Goal: Find specific page/section: Find specific page/section

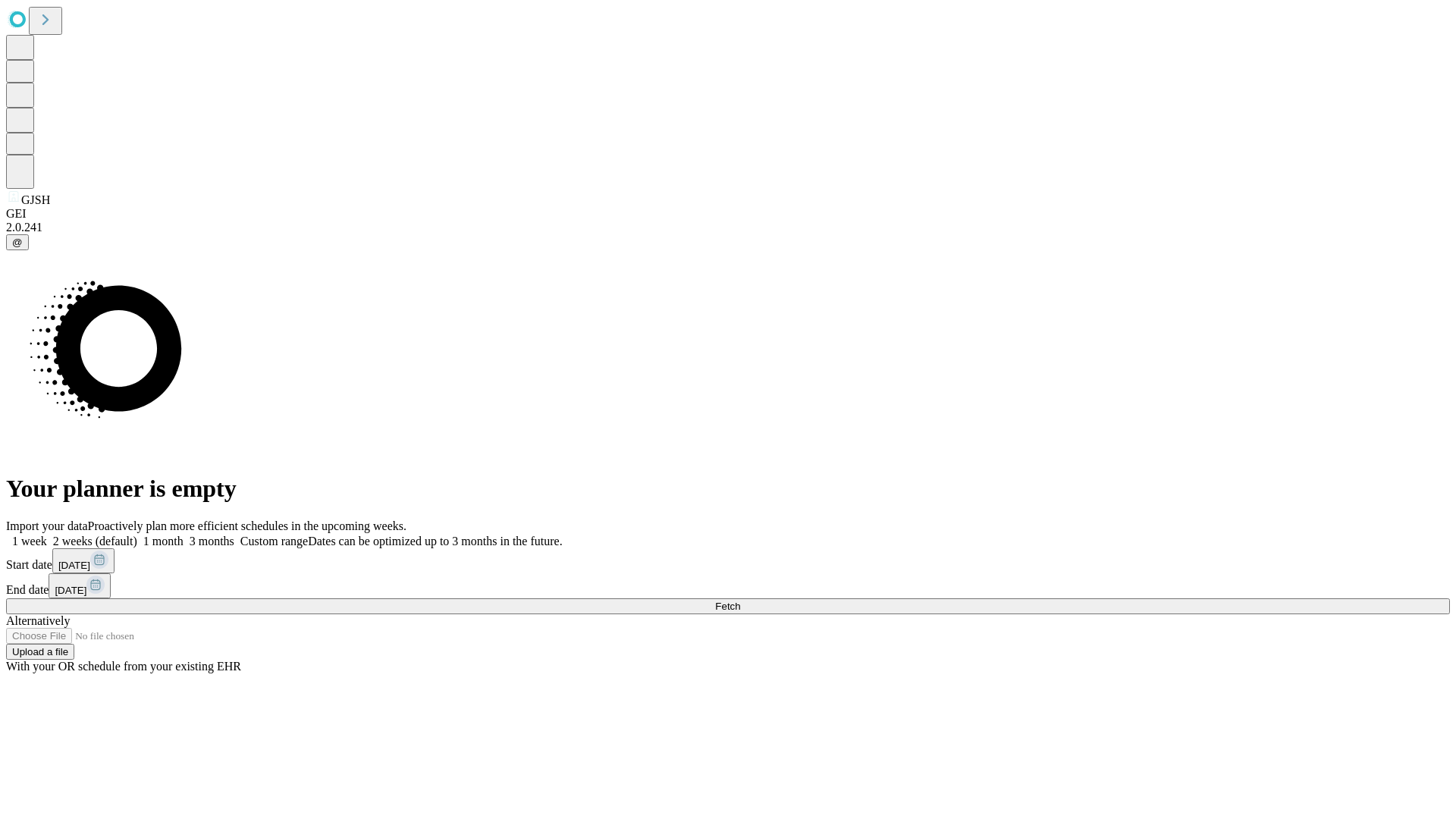
click at [740, 601] on span "Fetch" at bounding box center [728, 606] width 25 height 11
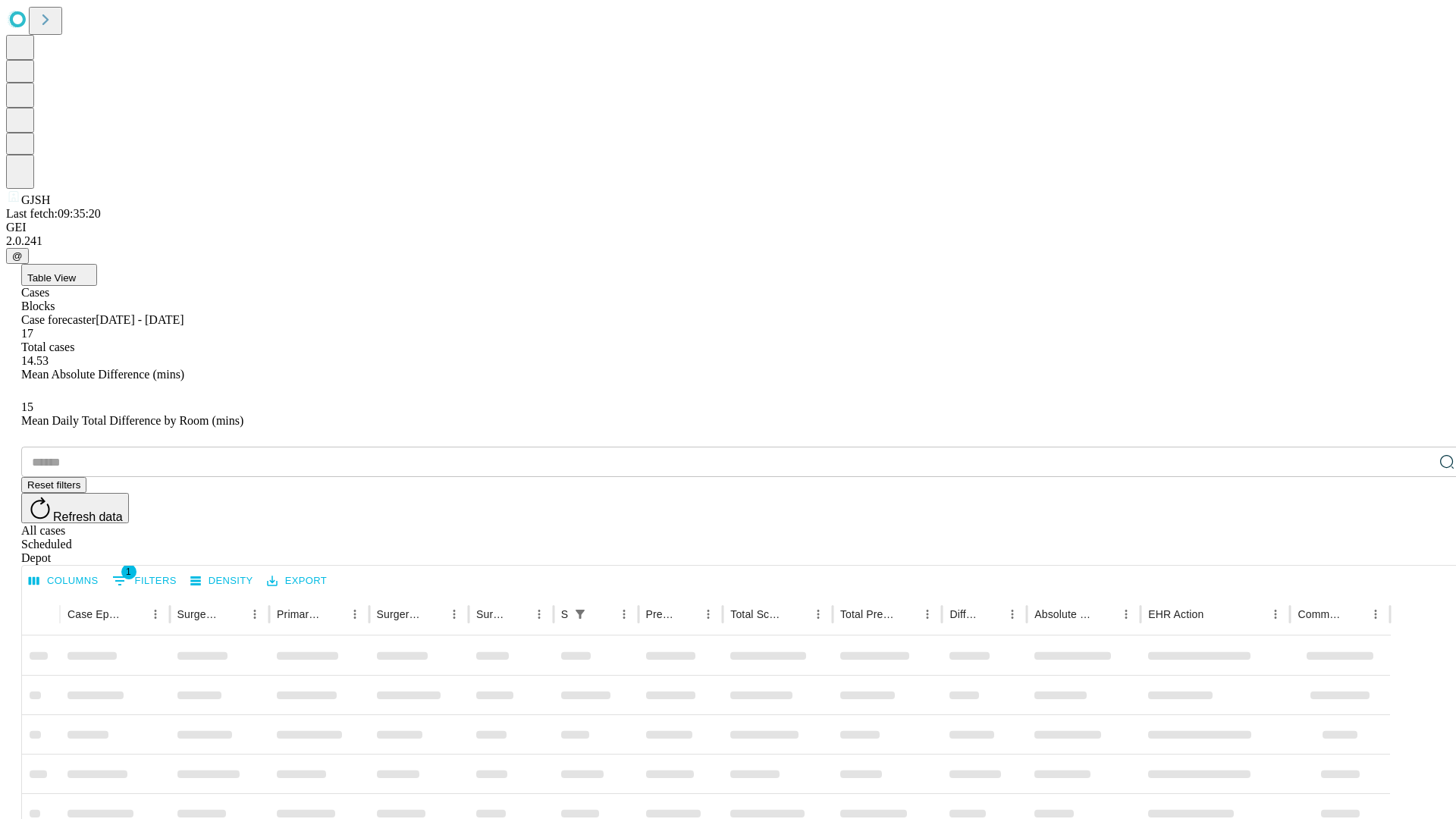
click at [76, 272] on span "Table View" at bounding box center [51, 277] width 49 height 11
